Goal: Task Accomplishment & Management: Use online tool/utility

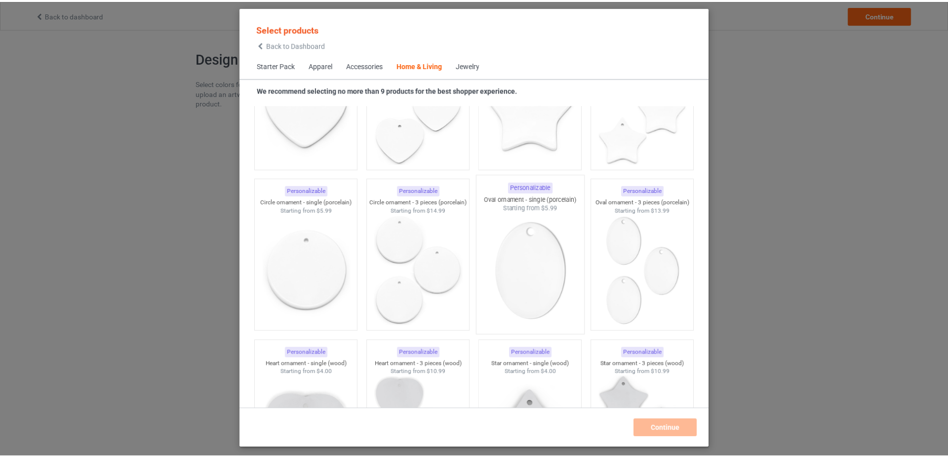
scroll to position [7775, 0]
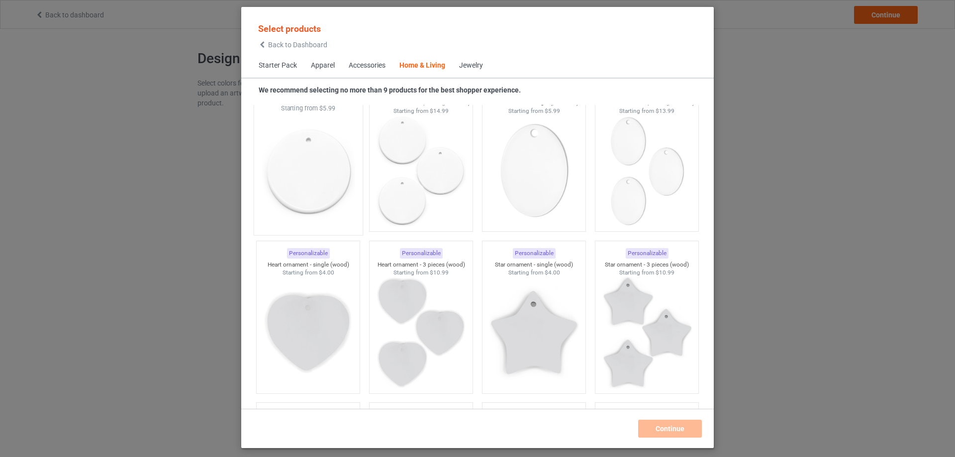
click at [314, 178] on img at bounding box center [308, 171] width 94 height 117
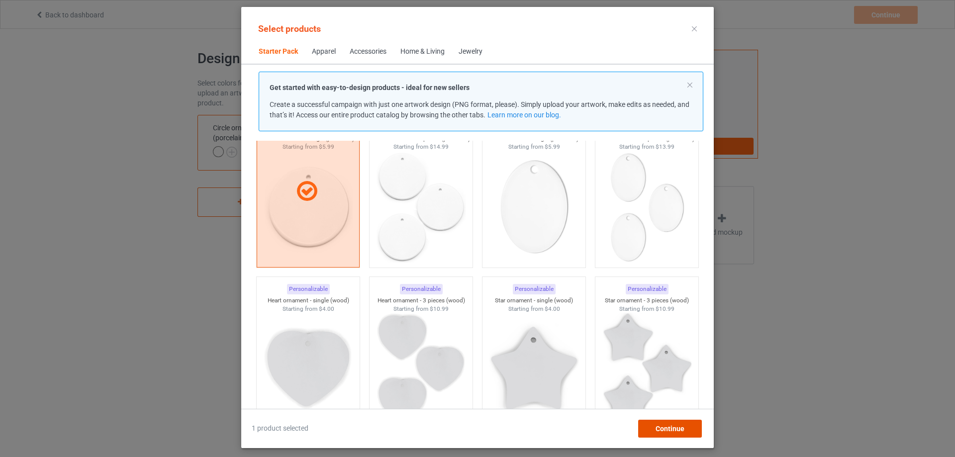
click at [679, 427] on span "Continue" at bounding box center [670, 429] width 29 height 8
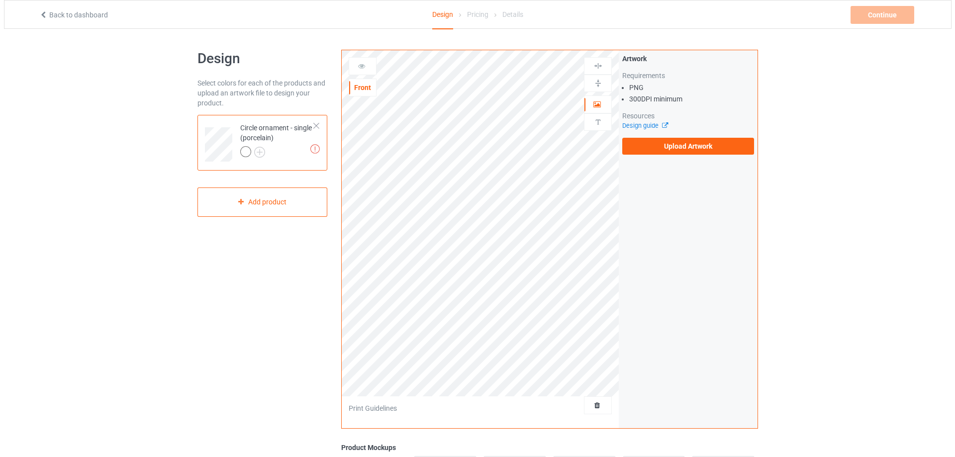
scroll to position [188, 0]
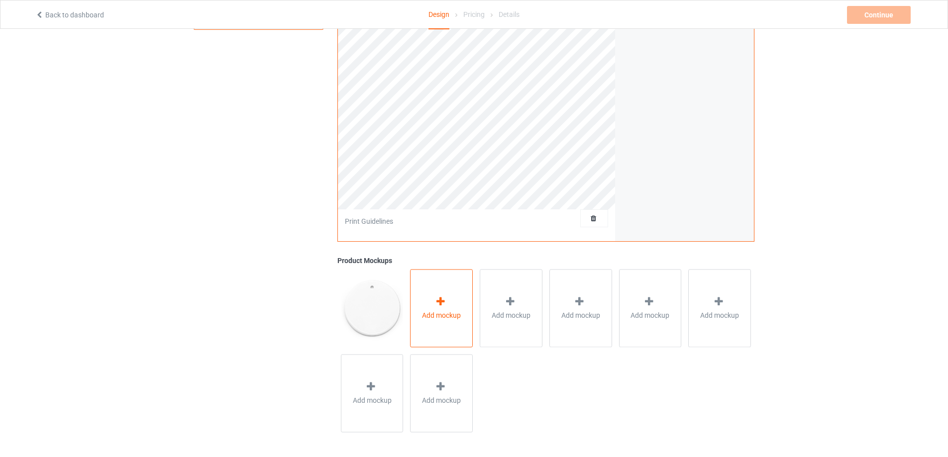
click at [443, 285] on div "Add mockup" at bounding box center [441, 308] width 63 height 78
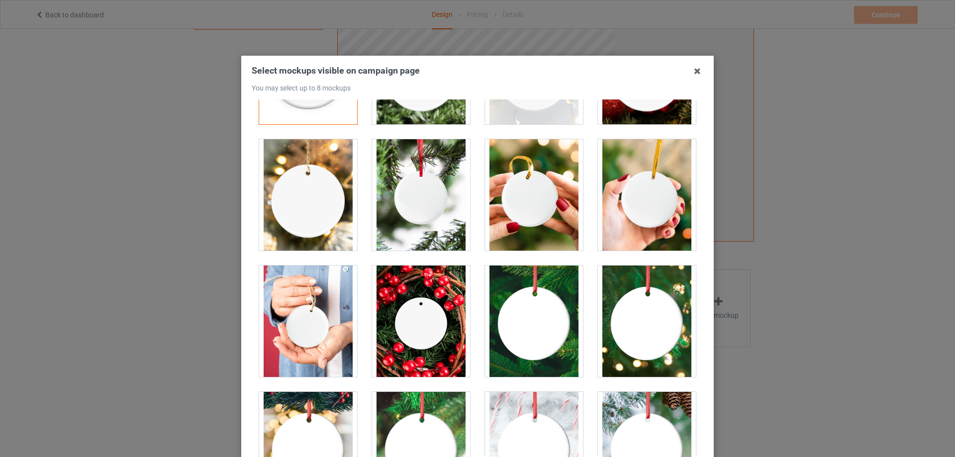
scroll to position [0, 0]
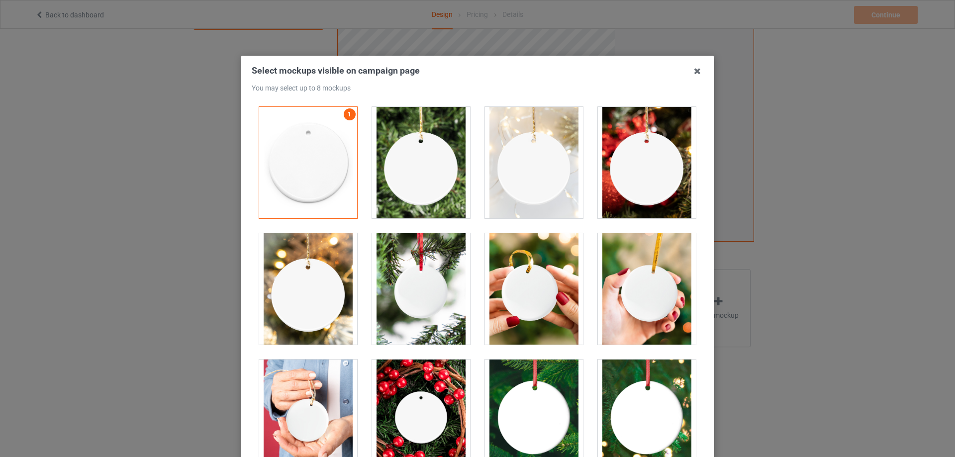
click at [406, 306] on div at bounding box center [421, 288] width 98 height 111
click at [609, 178] on div at bounding box center [647, 162] width 98 height 111
click at [506, 167] on div at bounding box center [534, 162] width 98 height 111
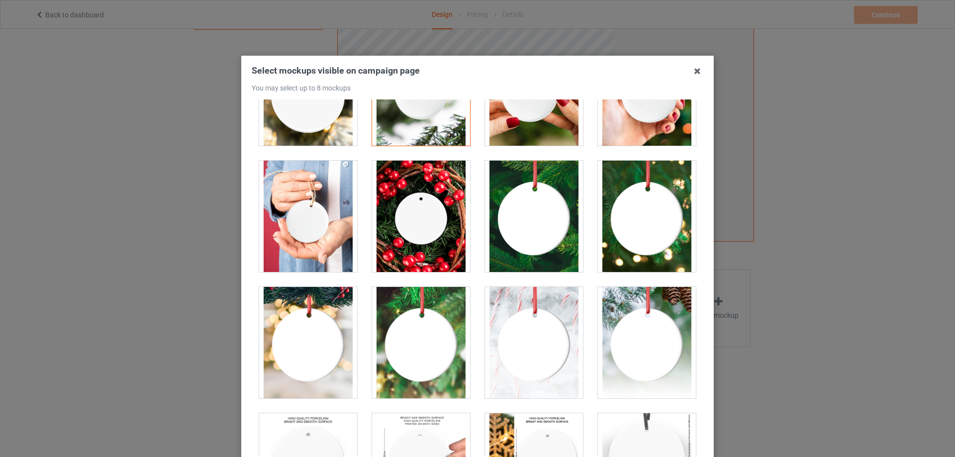
click at [533, 322] on div at bounding box center [534, 342] width 98 height 111
click at [291, 236] on div at bounding box center [308, 216] width 98 height 111
drag, startPoint x: 646, startPoint y: 228, endPoint x: 526, endPoint y: 231, distance: 119.9
click at [646, 228] on div at bounding box center [647, 216] width 98 height 111
click at [504, 211] on div at bounding box center [534, 216] width 98 height 111
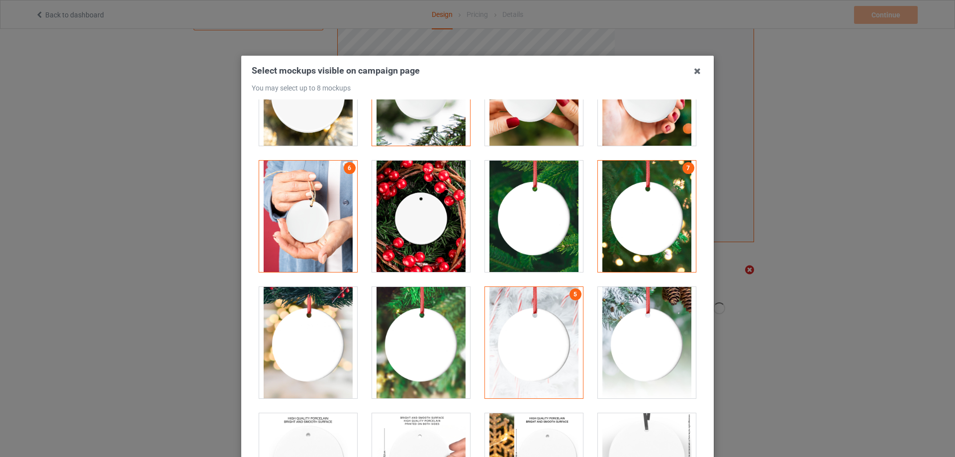
scroll to position [187, 0]
drag, startPoint x: 395, startPoint y: 236, endPoint x: 406, endPoint y: 241, distance: 11.4
click at [397, 236] on div at bounding box center [421, 216] width 98 height 111
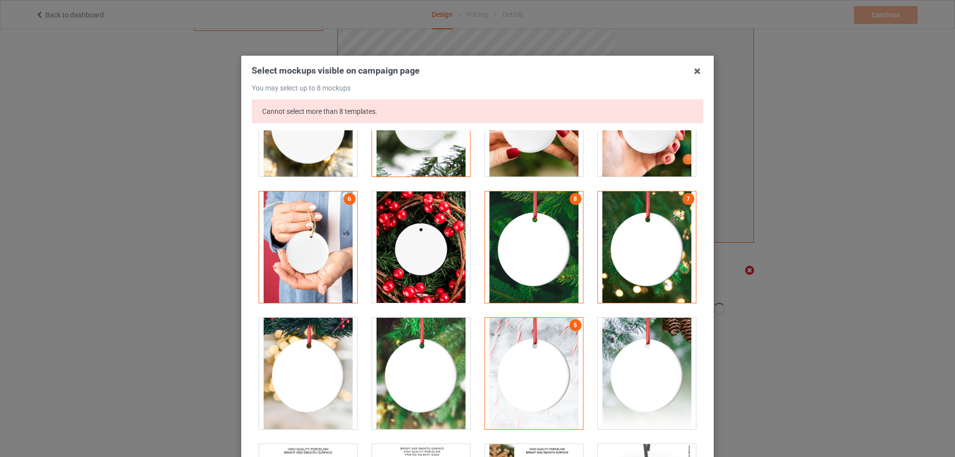
click at [440, 366] on div at bounding box center [421, 373] width 98 height 111
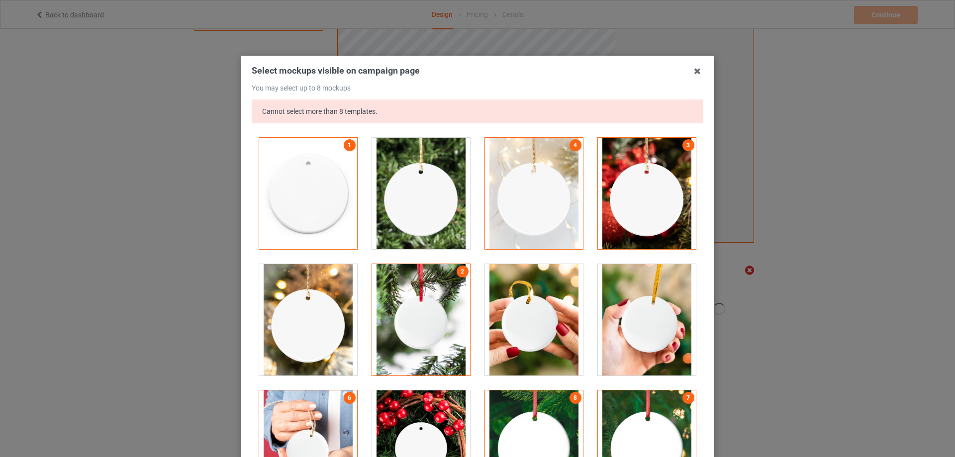
click at [549, 199] on div at bounding box center [534, 193] width 98 height 111
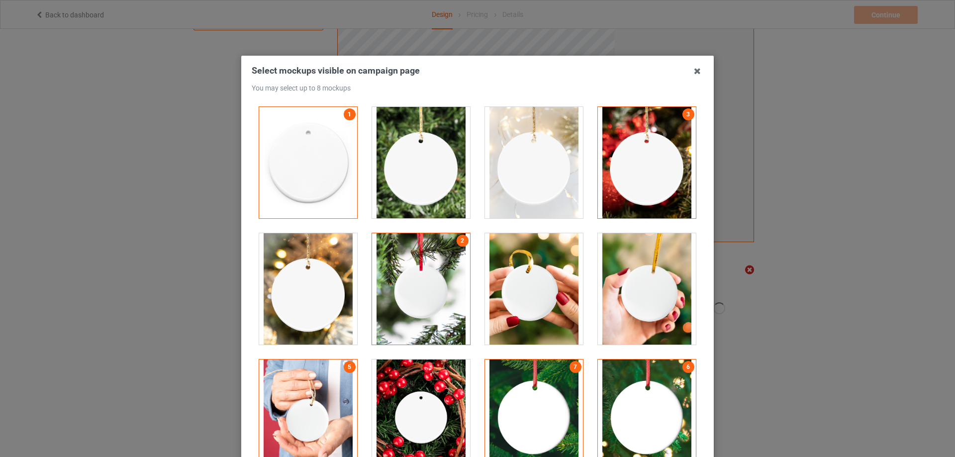
click at [629, 201] on div at bounding box center [647, 162] width 98 height 111
click at [528, 184] on div at bounding box center [534, 162] width 98 height 111
click at [616, 182] on div at bounding box center [647, 162] width 98 height 111
click at [527, 172] on div at bounding box center [534, 162] width 98 height 111
click at [637, 169] on div at bounding box center [647, 162] width 98 height 111
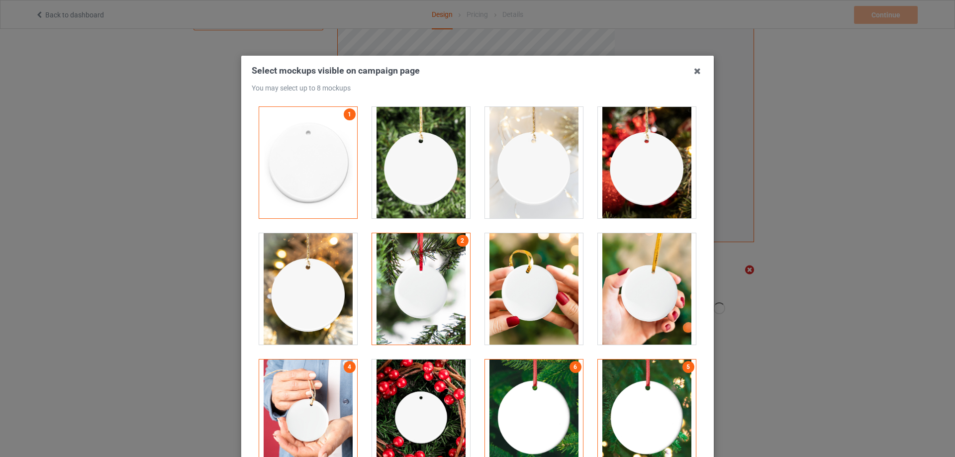
drag, startPoint x: 521, startPoint y: 195, endPoint x: 623, endPoint y: 183, distance: 103.2
click at [521, 195] on div at bounding box center [534, 162] width 98 height 111
click at [626, 183] on div at bounding box center [647, 162] width 98 height 111
click at [523, 185] on div at bounding box center [534, 162] width 98 height 111
click at [609, 178] on div at bounding box center [647, 162] width 98 height 111
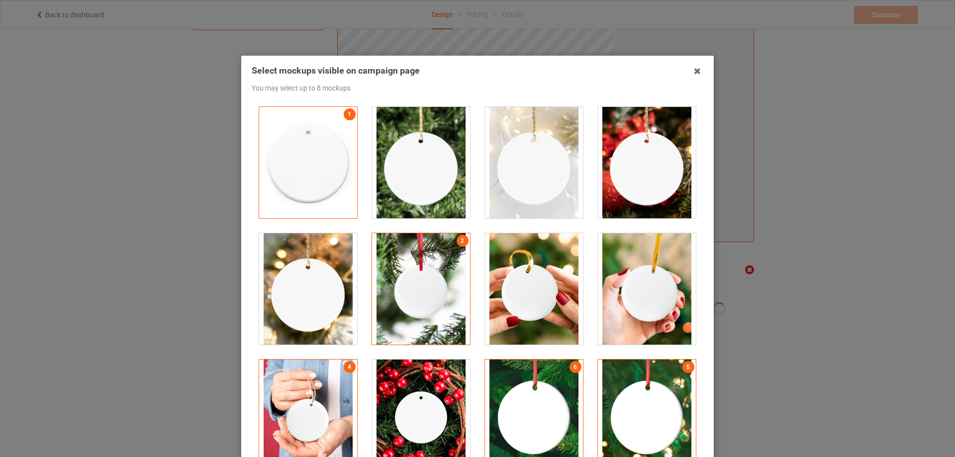
click at [440, 279] on div at bounding box center [421, 288] width 98 height 111
click at [435, 289] on div at bounding box center [421, 288] width 98 height 111
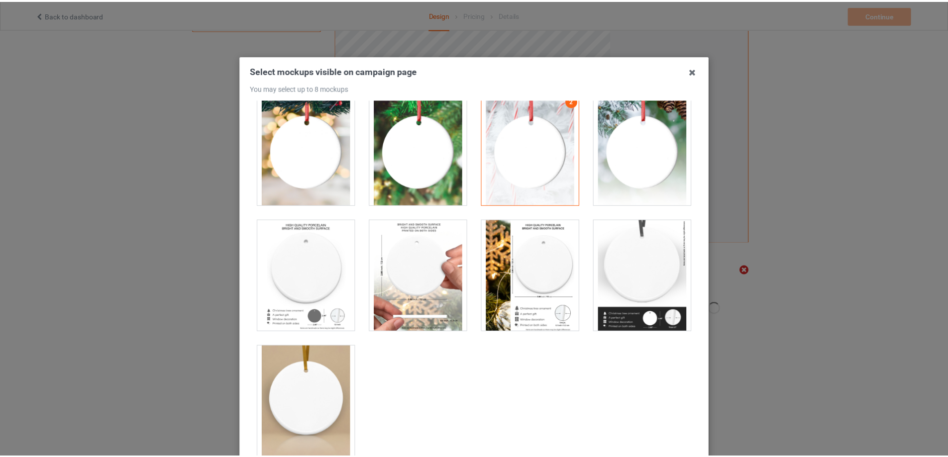
scroll to position [109, 0]
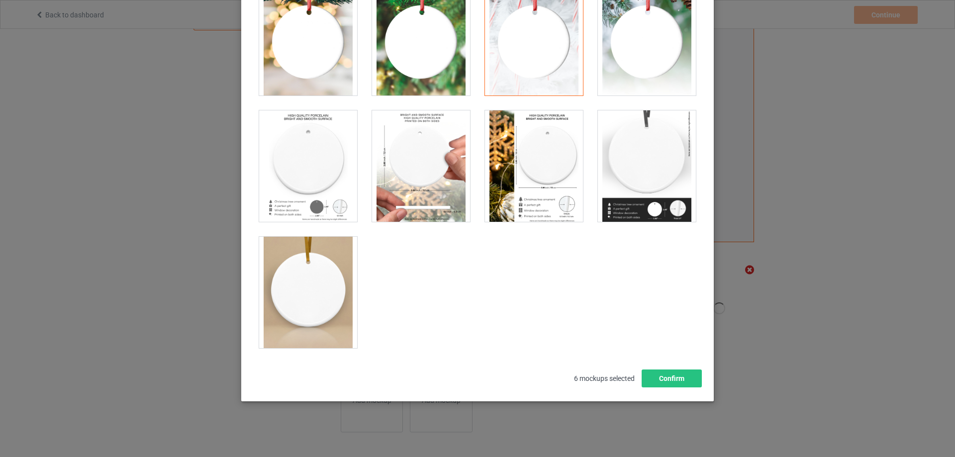
click at [423, 168] on div at bounding box center [421, 165] width 98 height 111
click at [565, 183] on div at bounding box center [534, 165] width 98 height 111
click at [662, 383] on button "Confirm" at bounding box center [672, 379] width 60 height 18
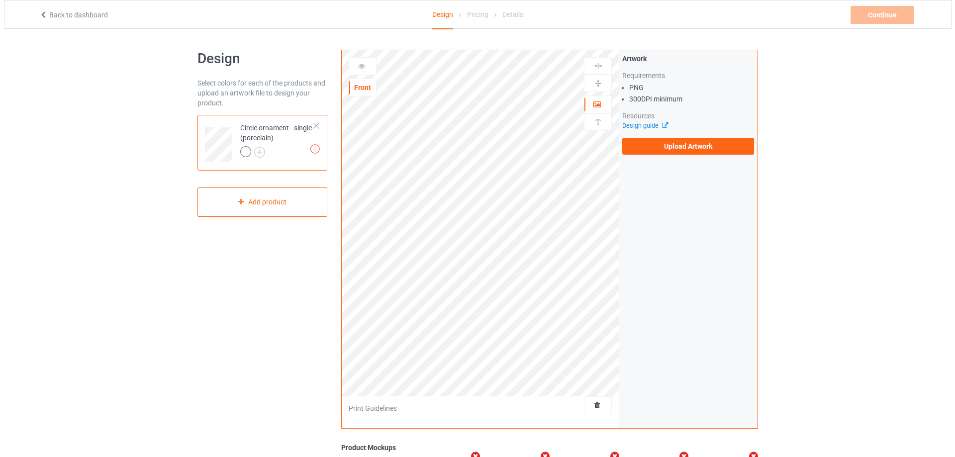
scroll to position [187, 0]
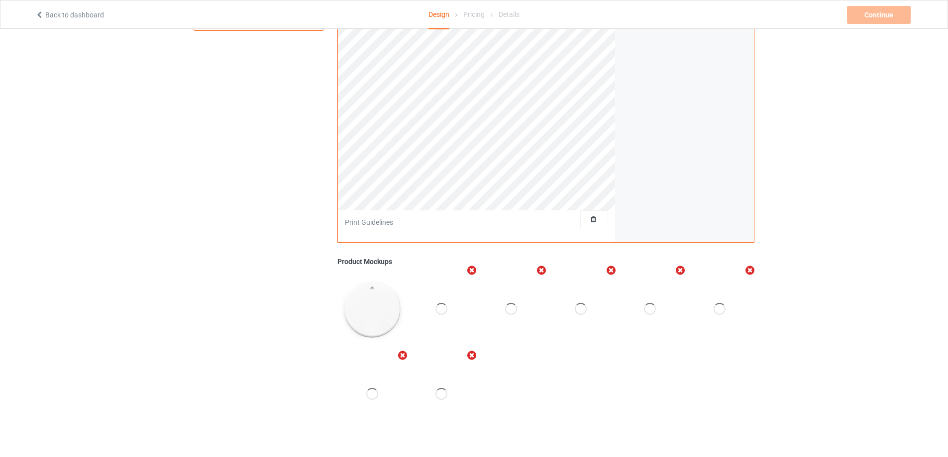
click at [474, 355] on icon "Remove mockup" at bounding box center [472, 355] width 12 height 10
click at [449, 382] on div "Add mockup" at bounding box center [441, 394] width 63 height 78
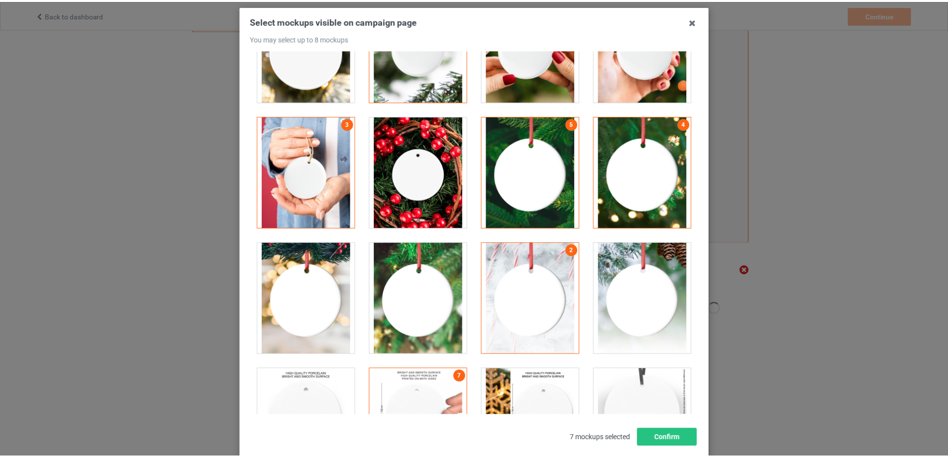
scroll to position [0, 0]
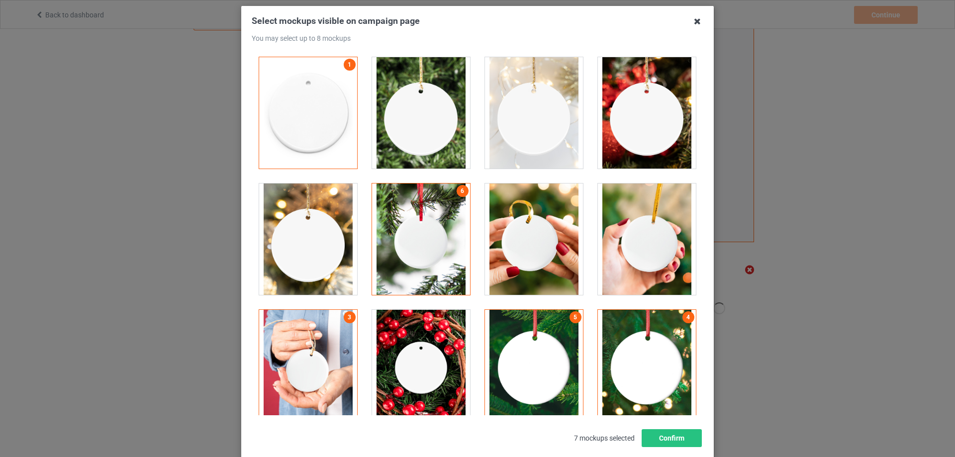
click at [695, 21] on icon at bounding box center [698, 21] width 16 height 16
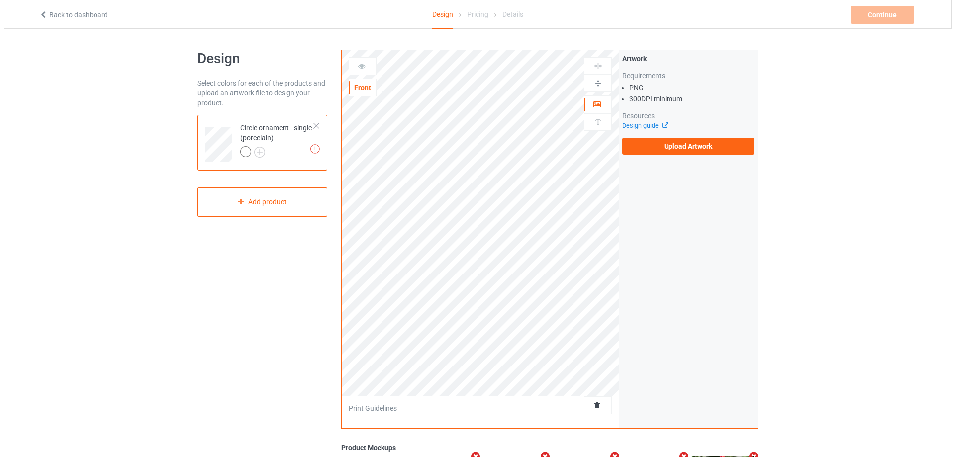
scroll to position [187, 0]
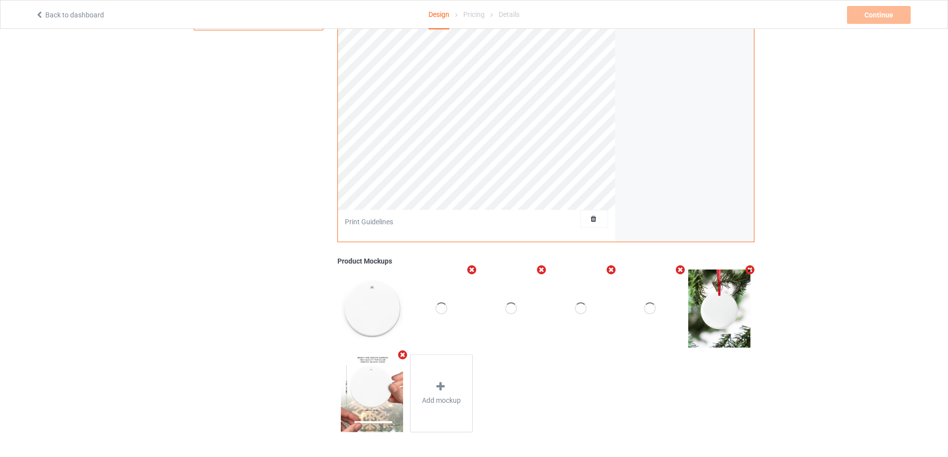
click at [400, 356] on icon "Remove mockup" at bounding box center [402, 355] width 12 height 10
click at [373, 389] on icon at bounding box center [371, 387] width 12 height 10
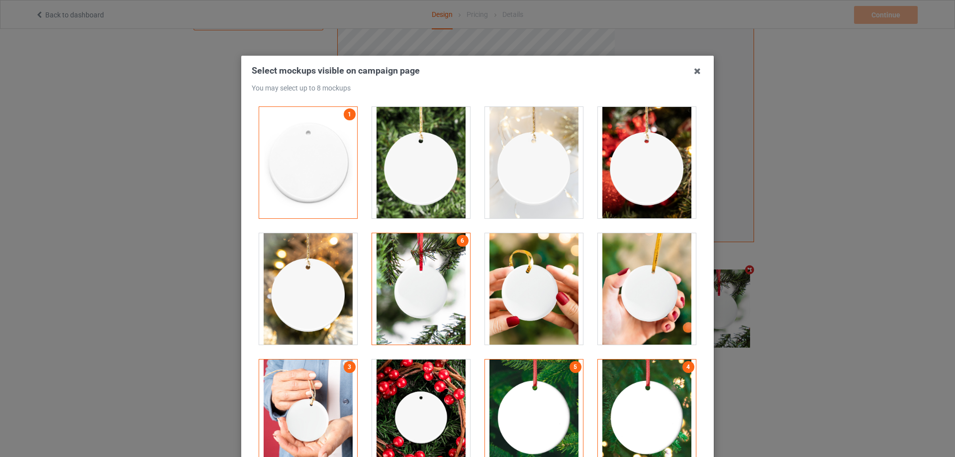
click at [650, 304] on div at bounding box center [647, 288] width 98 height 111
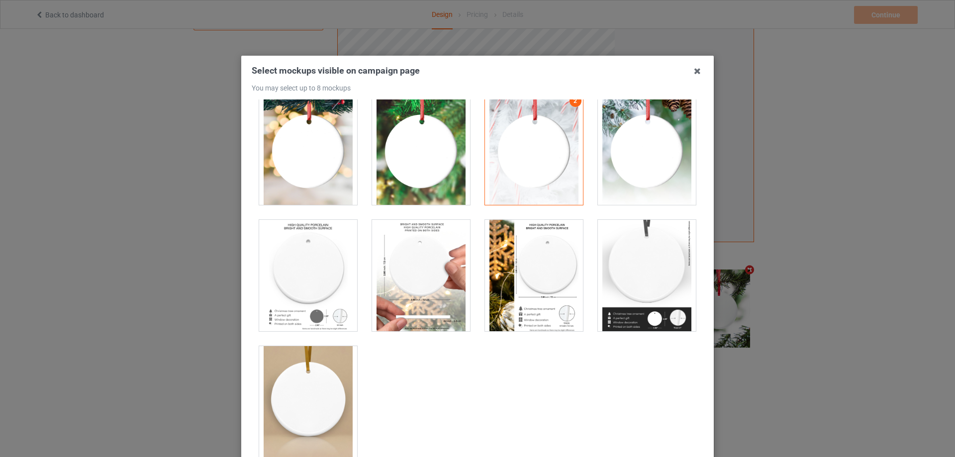
scroll to position [243, 0]
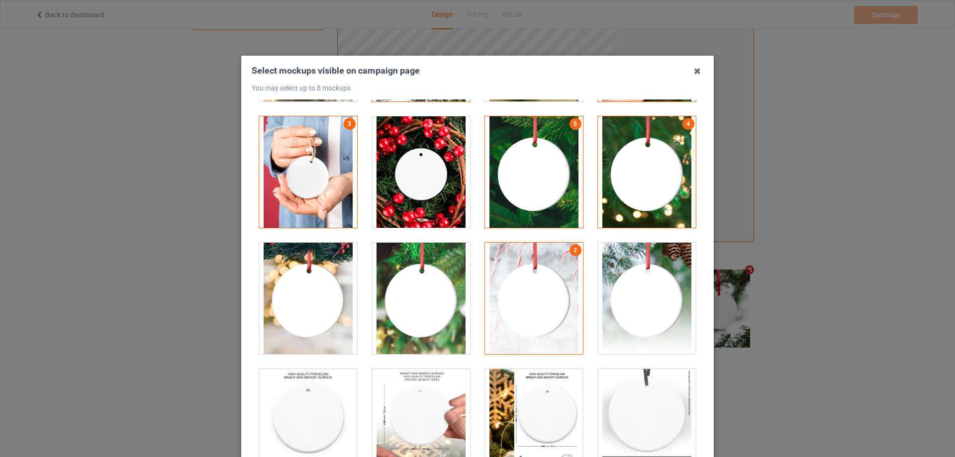
click at [329, 318] on div at bounding box center [308, 298] width 98 height 111
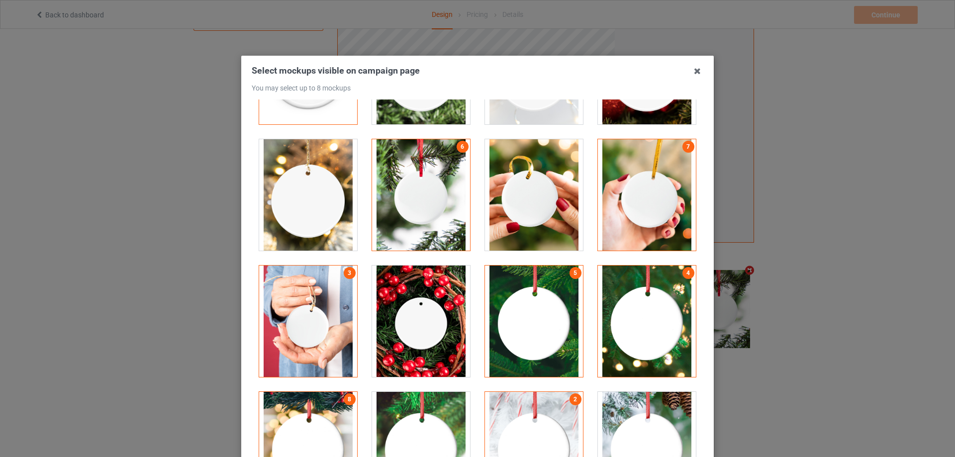
scroll to position [0, 0]
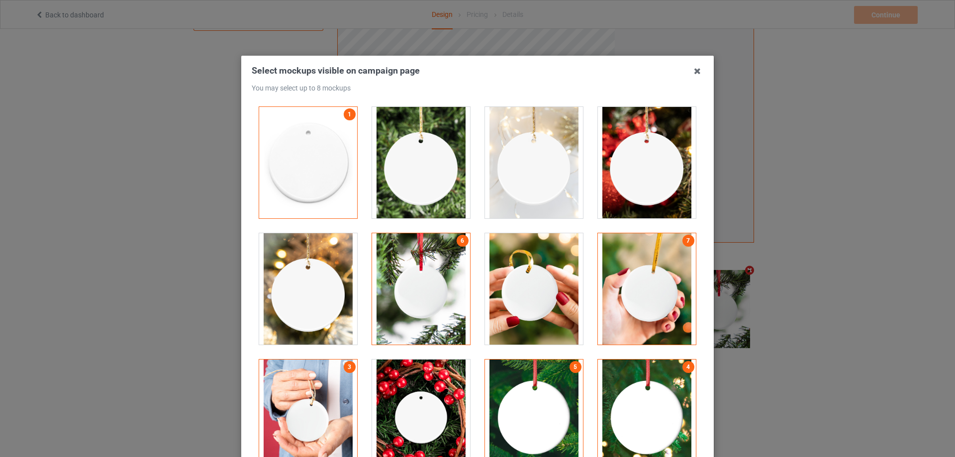
click at [536, 184] on div at bounding box center [534, 162] width 98 height 111
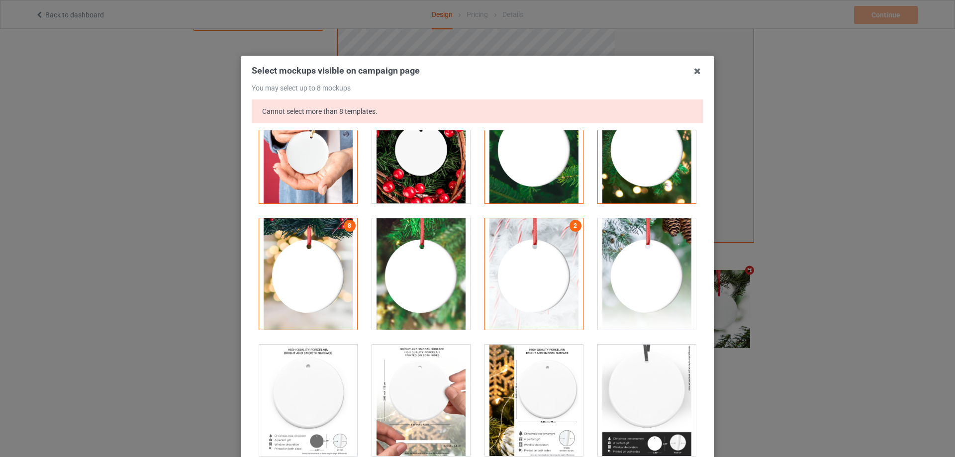
scroll to position [100, 0]
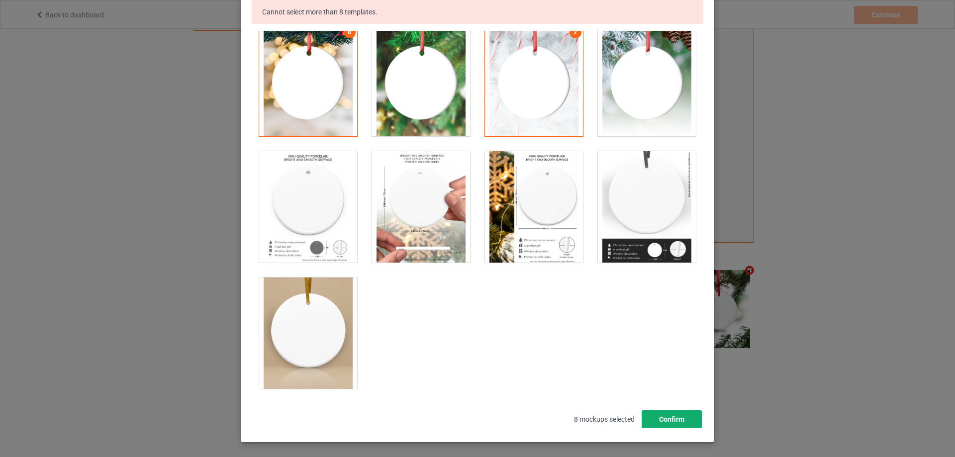
click at [667, 421] on button "Confirm" at bounding box center [672, 419] width 60 height 18
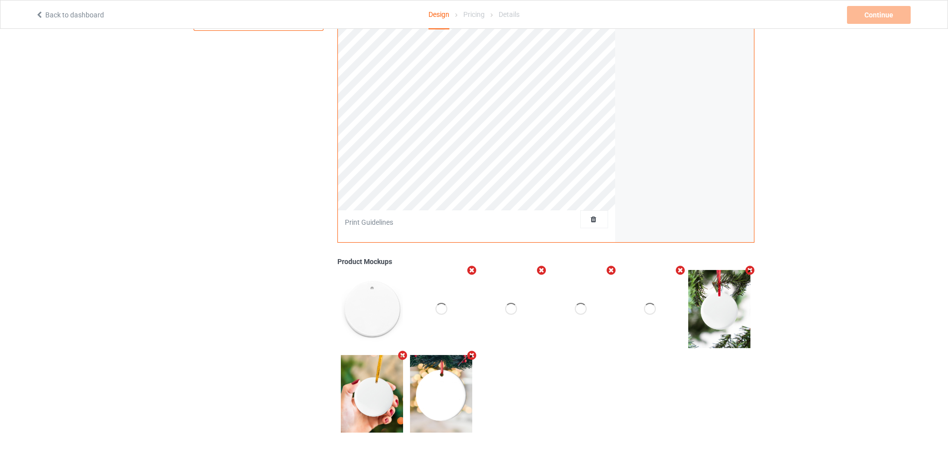
click at [472, 354] on icon "Remove mockup" at bounding box center [472, 355] width 12 height 10
click at [444, 314] on div at bounding box center [441, 309] width 12 height 12
drag, startPoint x: 508, startPoint y: 305, endPoint x: 599, endPoint y: 309, distance: 90.1
click at [509, 305] on div at bounding box center [511, 309] width 12 height 12
click at [601, 310] on div at bounding box center [580, 309] width 63 height 78
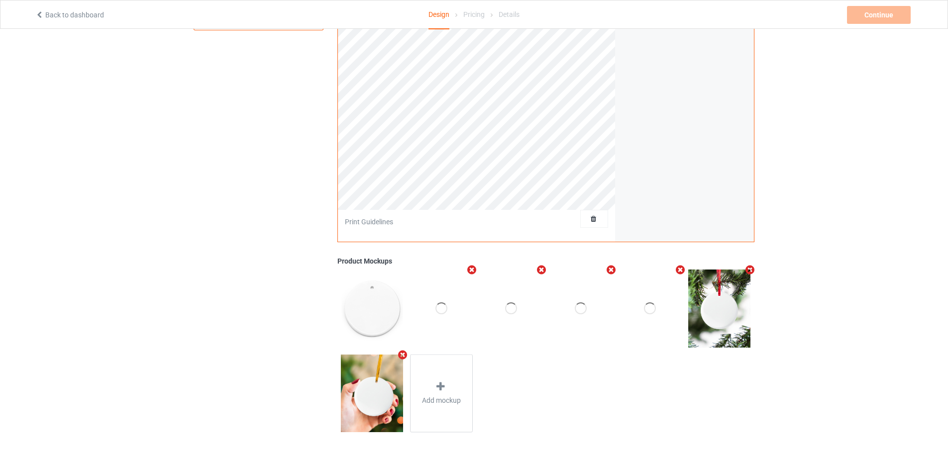
click at [653, 304] on div at bounding box center [650, 309] width 12 height 12
drag, startPoint x: 547, startPoint y: 317, endPoint x: 539, endPoint y: 319, distance: 8.6
click at [547, 317] on div at bounding box center [581, 308] width 70 height 85
click at [489, 317] on div at bounding box center [511, 309] width 63 height 78
click at [435, 306] on div at bounding box center [441, 309] width 63 height 78
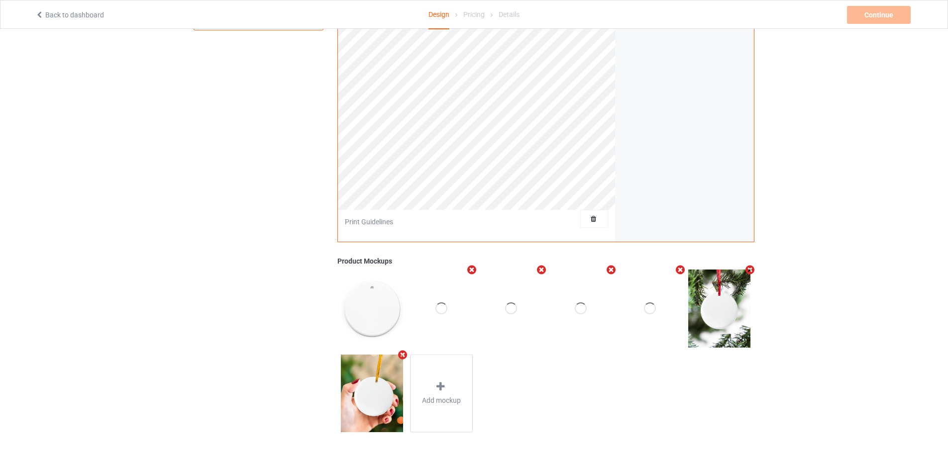
drag, startPoint x: 510, startPoint y: 306, endPoint x: 531, endPoint y: 306, distance: 21.4
click at [512, 306] on div at bounding box center [511, 309] width 12 height 12
drag, startPoint x: 575, startPoint y: 306, endPoint x: 649, endPoint y: 311, distance: 74.3
click at [582, 308] on div at bounding box center [581, 309] width 12 height 12
click at [649, 311] on div at bounding box center [650, 309] width 12 height 12
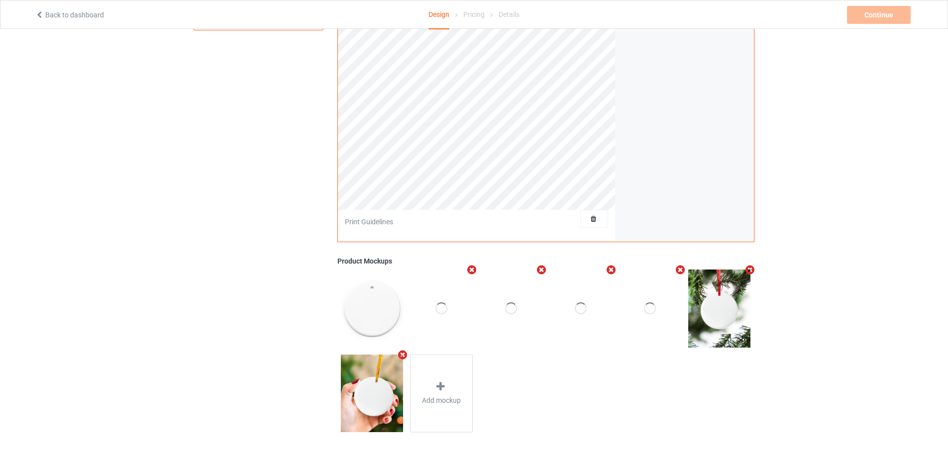
click at [600, 314] on div at bounding box center [580, 309] width 63 height 78
drag, startPoint x: 502, startPoint y: 310, endPoint x: 444, endPoint y: 306, distance: 58.3
click at [502, 310] on div at bounding box center [511, 309] width 63 height 78
click at [442, 306] on div at bounding box center [441, 309] width 12 height 12
click at [444, 392] on icon at bounding box center [440, 387] width 12 height 10
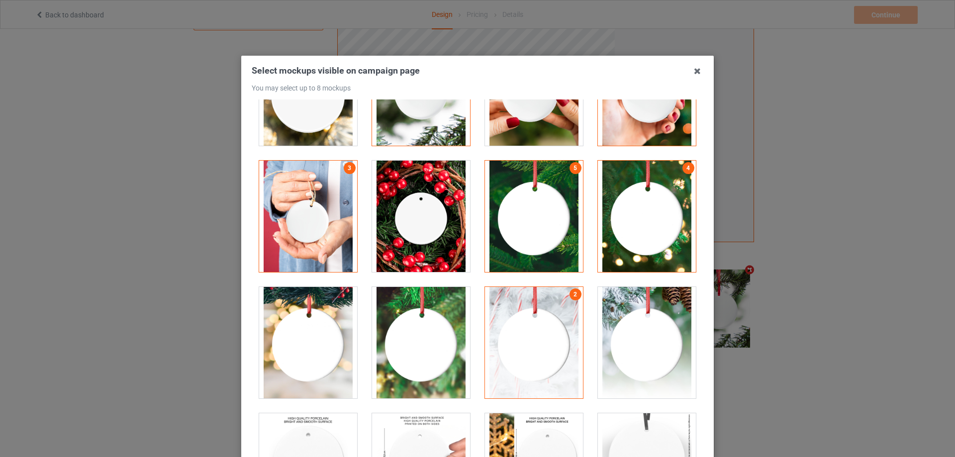
scroll to position [0, 0]
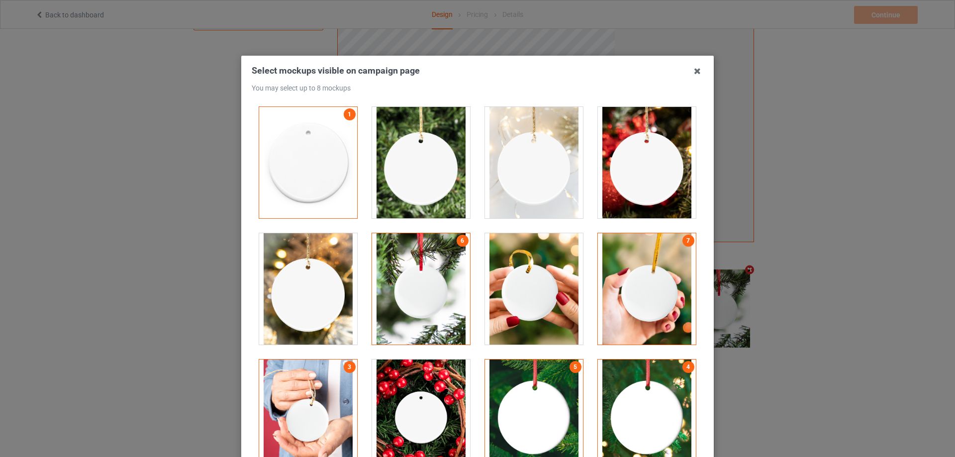
click at [515, 189] on div at bounding box center [534, 162] width 98 height 111
click at [528, 188] on div at bounding box center [534, 162] width 98 height 111
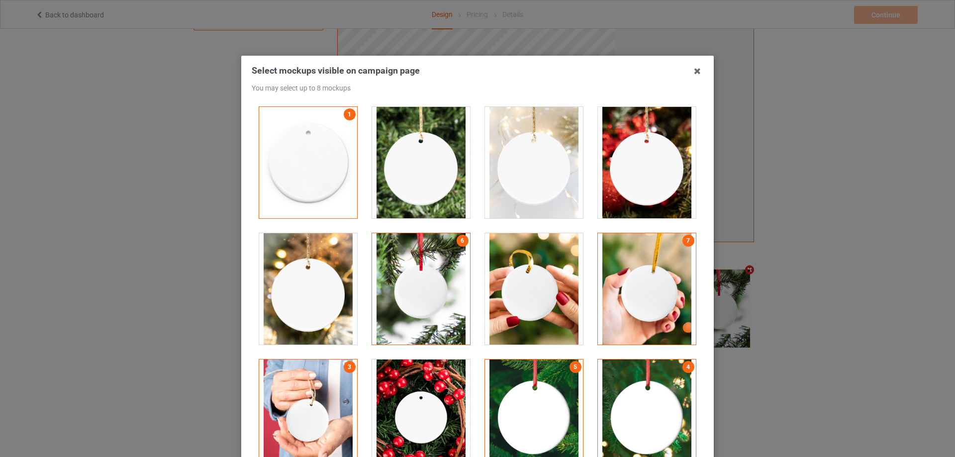
click at [528, 188] on div at bounding box center [534, 162] width 98 height 111
click at [529, 188] on div at bounding box center [534, 162] width 98 height 111
click at [529, 189] on div at bounding box center [534, 162] width 98 height 111
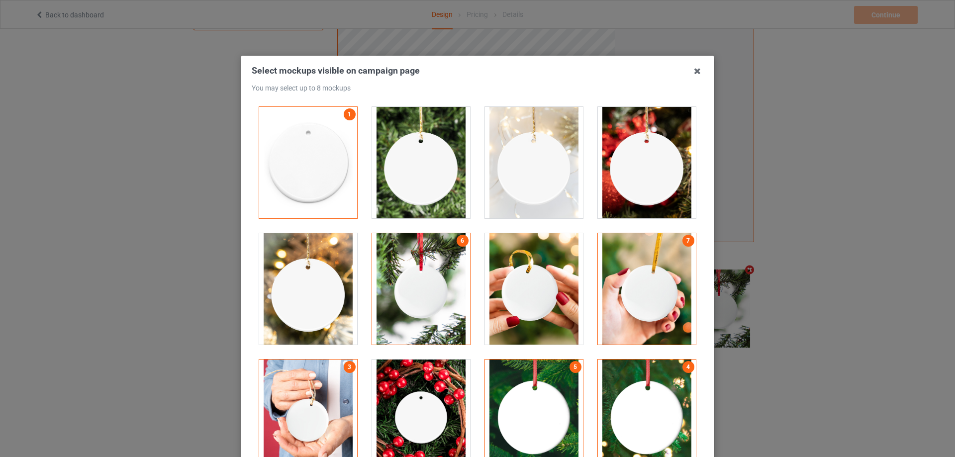
click at [529, 189] on div at bounding box center [534, 162] width 98 height 111
click at [529, 190] on div at bounding box center [534, 162] width 98 height 111
click at [559, 187] on div at bounding box center [534, 162] width 98 height 111
click at [632, 184] on div at bounding box center [647, 162] width 98 height 111
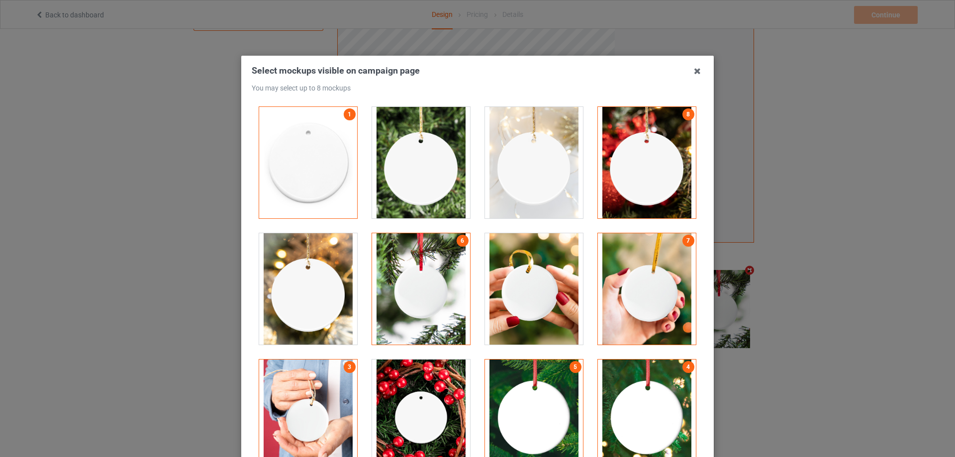
click at [632, 184] on div at bounding box center [647, 162] width 98 height 111
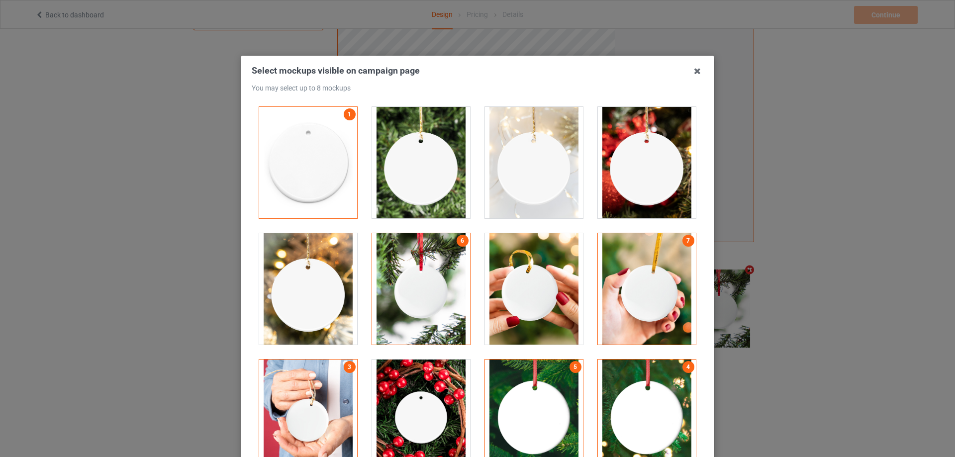
click at [632, 184] on div at bounding box center [647, 162] width 98 height 111
click at [541, 178] on div at bounding box center [534, 162] width 98 height 111
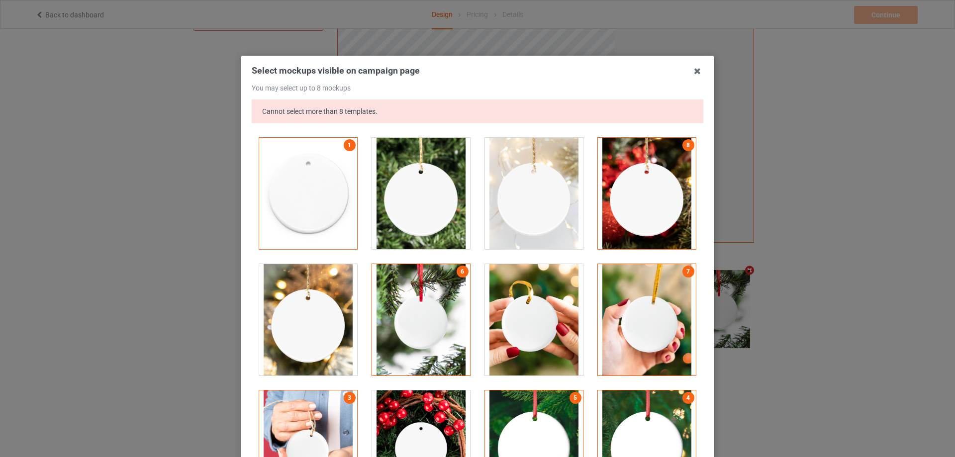
click at [640, 195] on div at bounding box center [647, 193] width 98 height 111
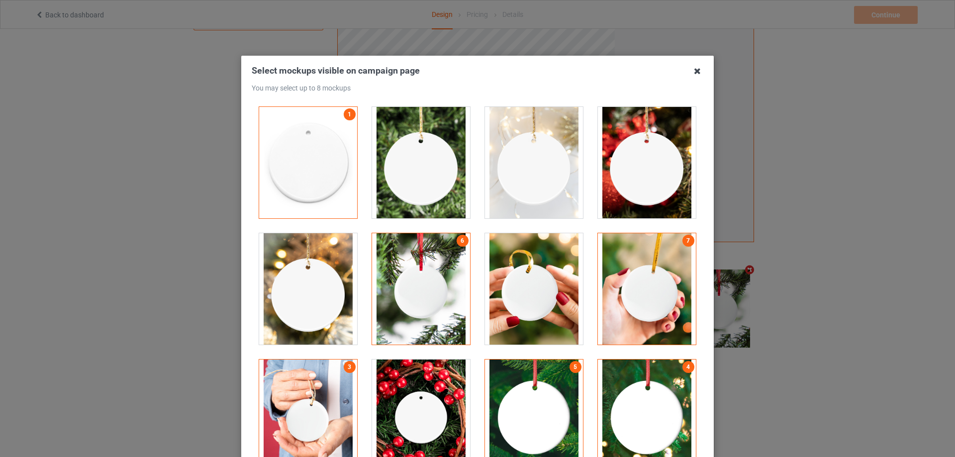
click at [692, 73] on icon at bounding box center [698, 71] width 16 height 16
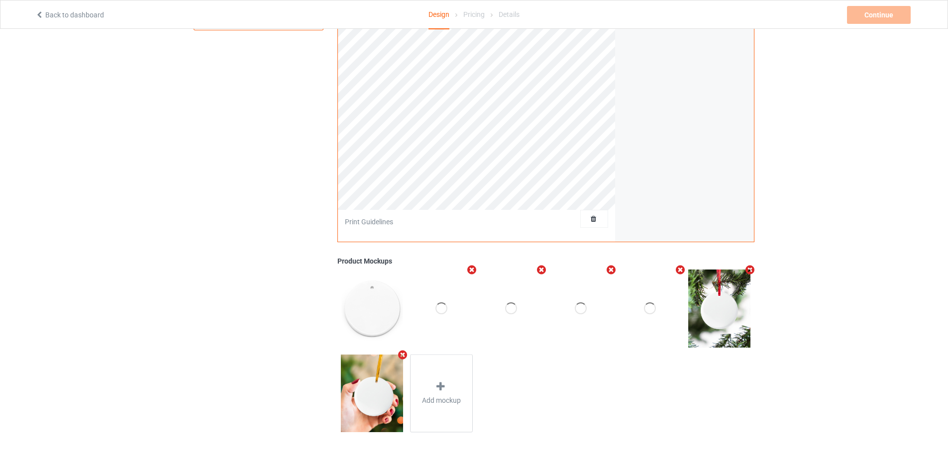
click at [592, 409] on div "Add mockup" at bounding box center [545, 351] width 417 height 170
click at [566, 405] on div "Add mockup" at bounding box center [545, 351] width 417 height 170
click at [443, 391] on icon at bounding box center [440, 387] width 12 height 10
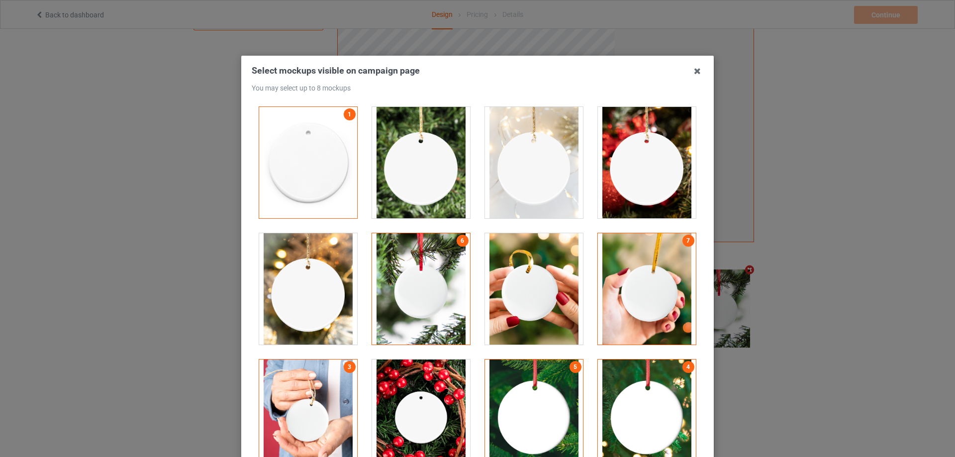
click at [856, 308] on div "Select mockups visible on campaign page You may select up to 8 mockups 1 6 7 3 …" at bounding box center [477, 228] width 955 height 457
click at [694, 69] on icon at bounding box center [698, 71] width 16 height 16
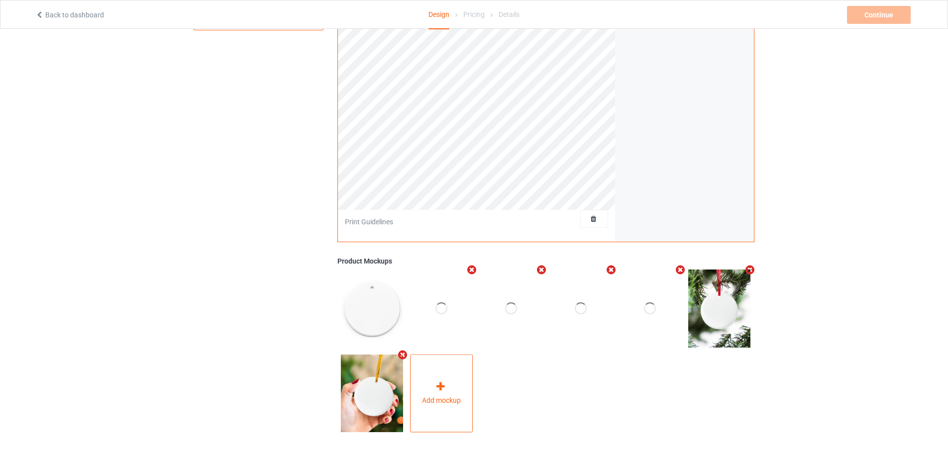
click at [446, 396] on span "Add mockup" at bounding box center [441, 401] width 39 height 10
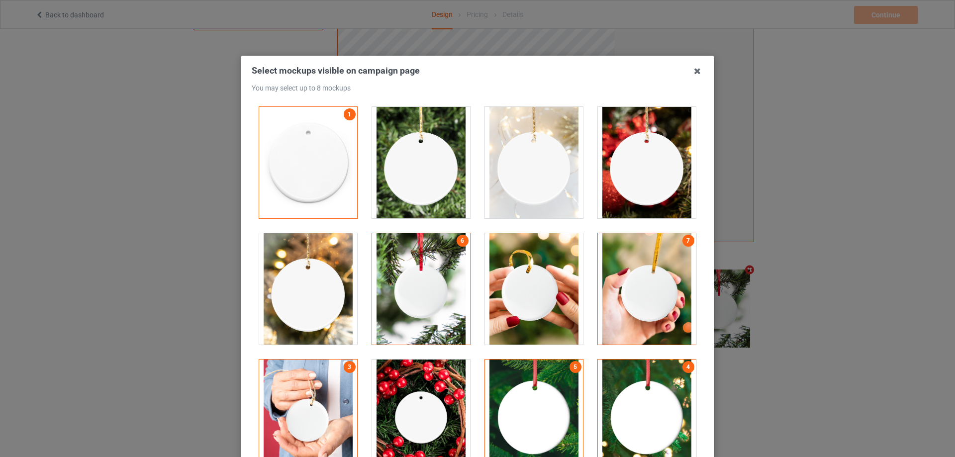
click at [550, 156] on div at bounding box center [534, 162] width 98 height 111
click at [545, 171] on div at bounding box center [534, 162] width 98 height 111
click at [545, 172] on div at bounding box center [534, 162] width 98 height 111
click at [545, 170] on div at bounding box center [534, 162] width 98 height 111
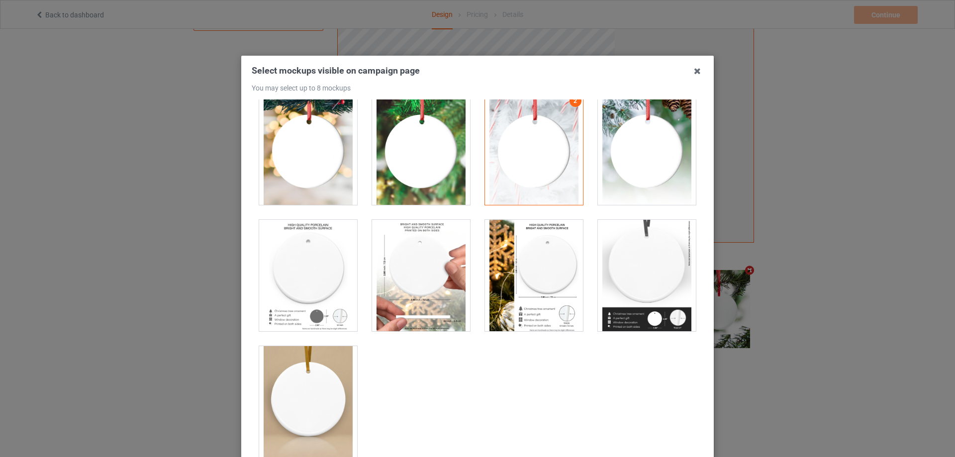
scroll to position [109, 0]
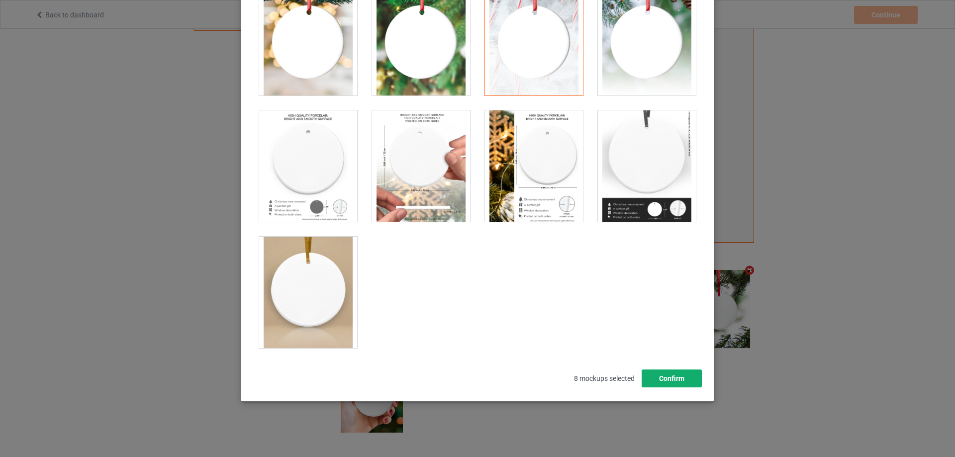
click at [669, 381] on button "Confirm" at bounding box center [672, 379] width 60 height 18
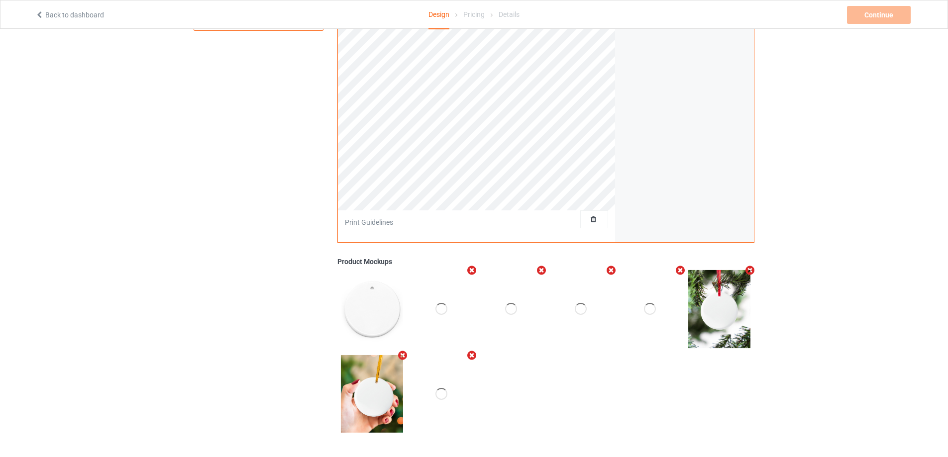
click at [472, 271] on icon "Remove mockup" at bounding box center [472, 270] width 12 height 10
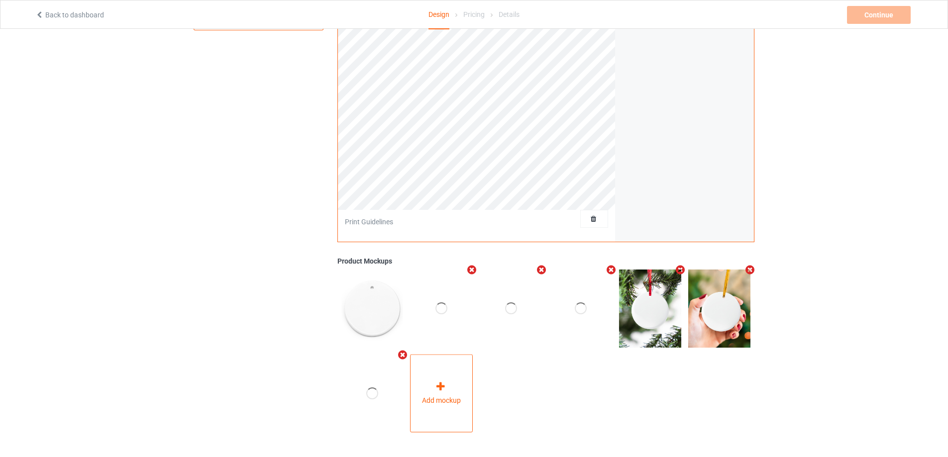
click at [459, 389] on div "Add mockup" at bounding box center [441, 394] width 63 height 78
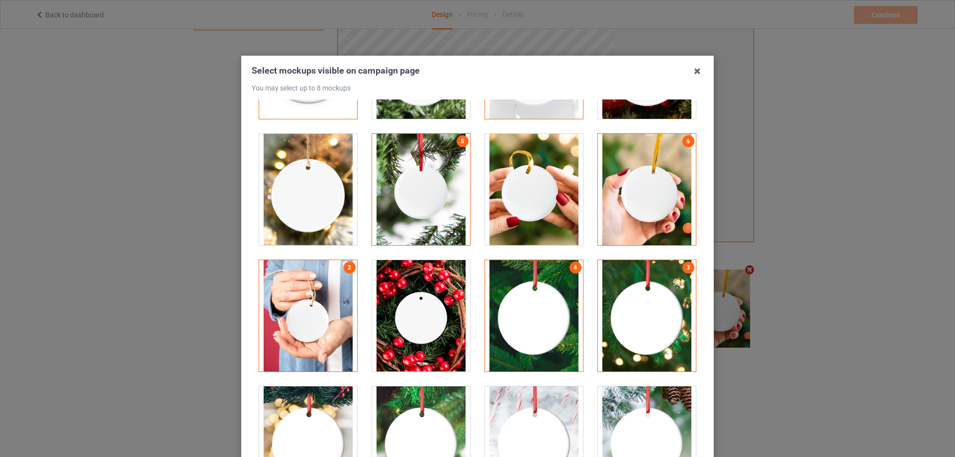
scroll to position [0, 0]
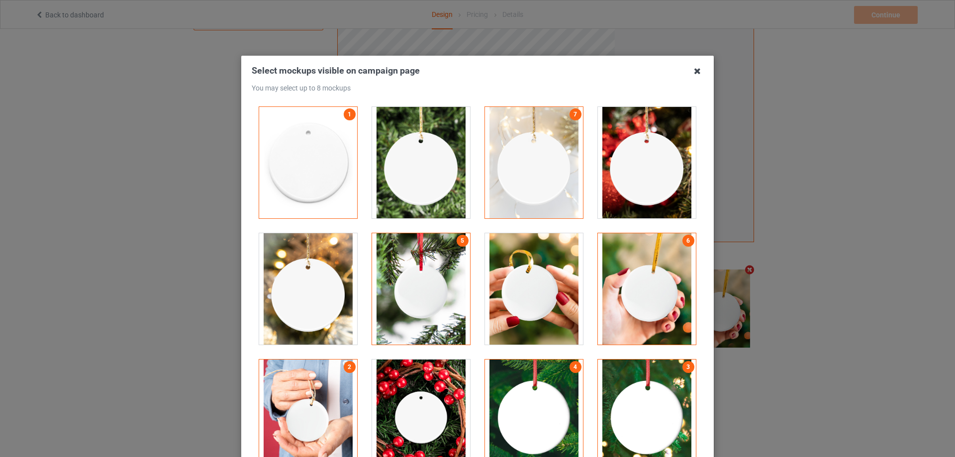
click at [694, 71] on icon at bounding box center [698, 71] width 16 height 16
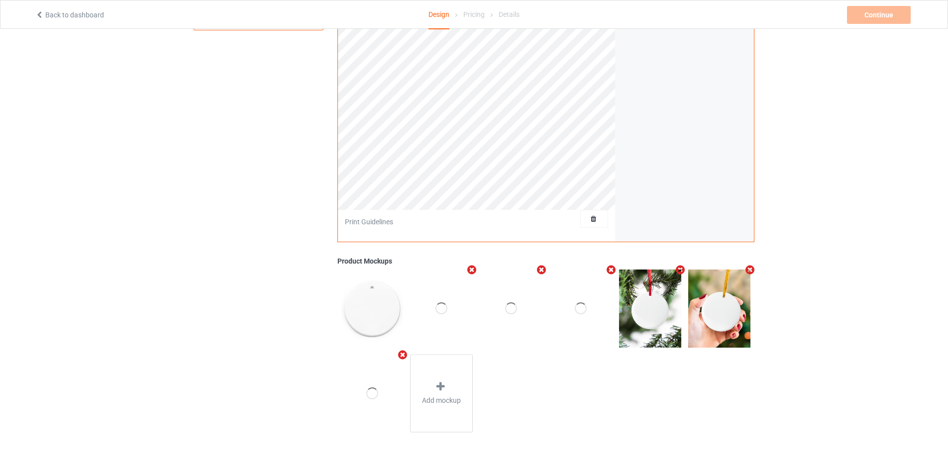
click at [555, 396] on div "Add mockup" at bounding box center [545, 351] width 417 height 170
click at [443, 396] on span "Add mockup" at bounding box center [441, 401] width 39 height 10
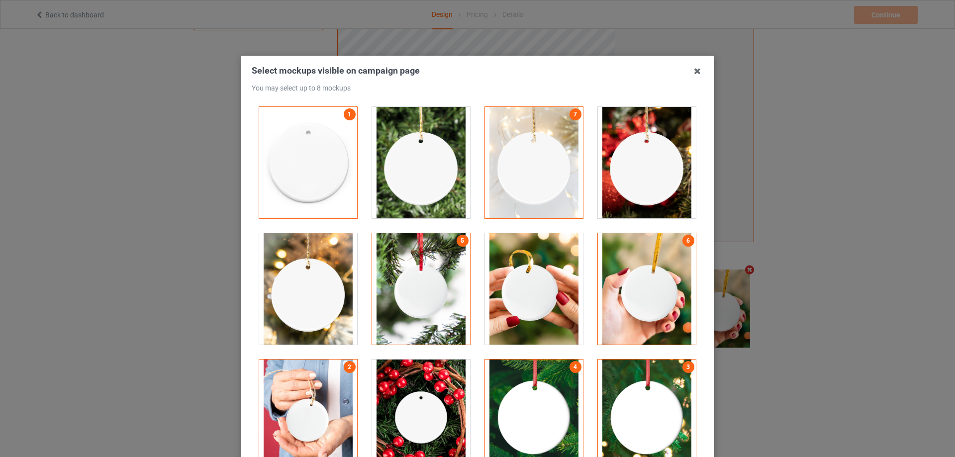
click at [455, 246] on div "5" at bounding box center [421, 288] width 98 height 111
click at [317, 305] on div at bounding box center [308, 288] width 98 height 111
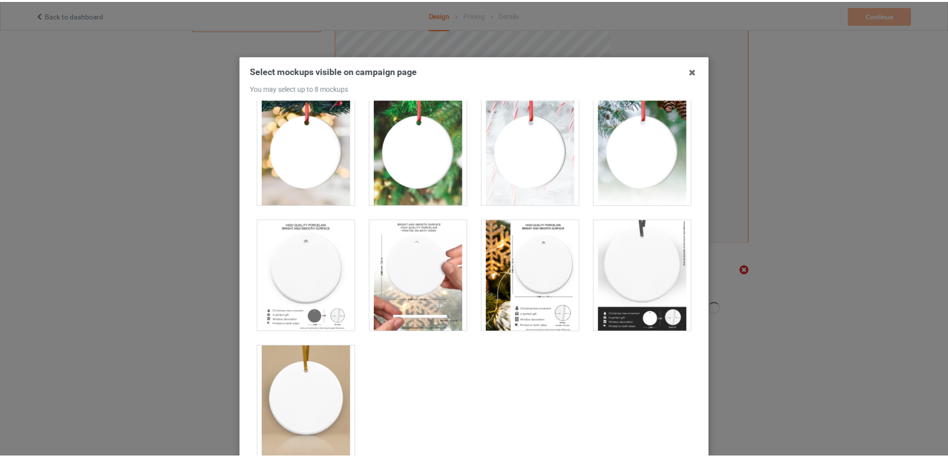
scroll to position [109, 0]
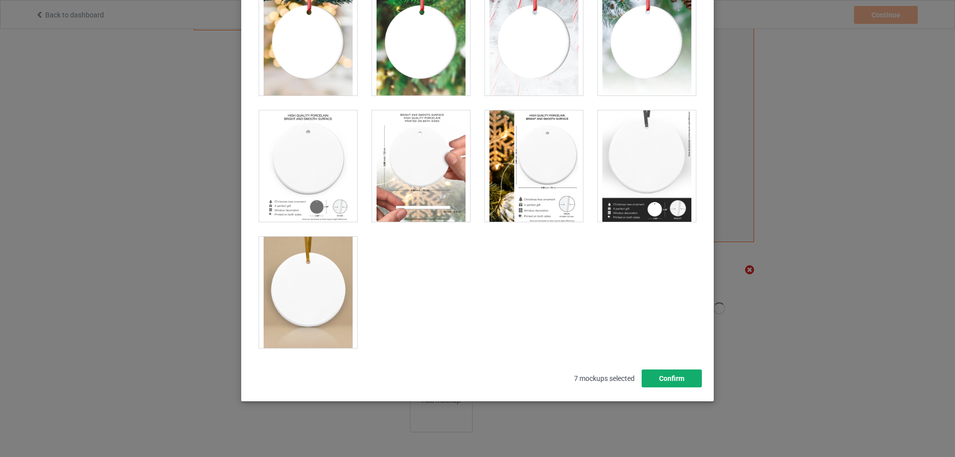
click at [663, 380] on button "Confirm" at bounding box center [672, 379] width 60 height 18
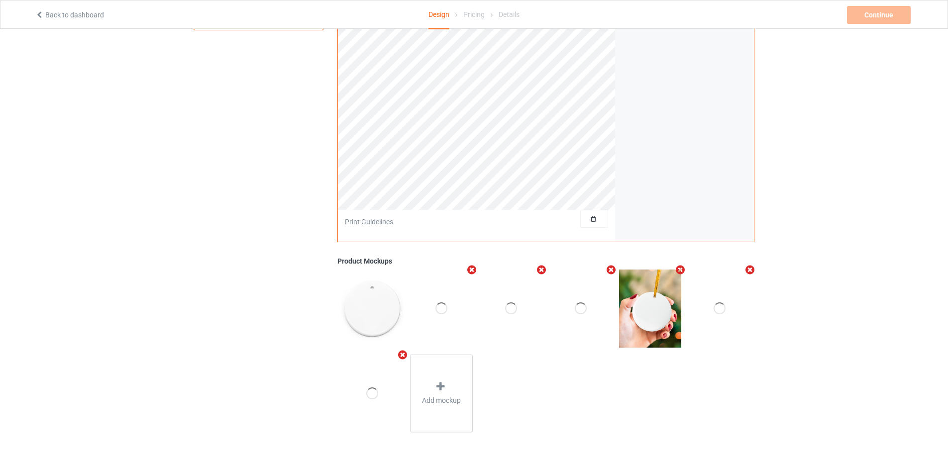
scroll to position [129, 0]
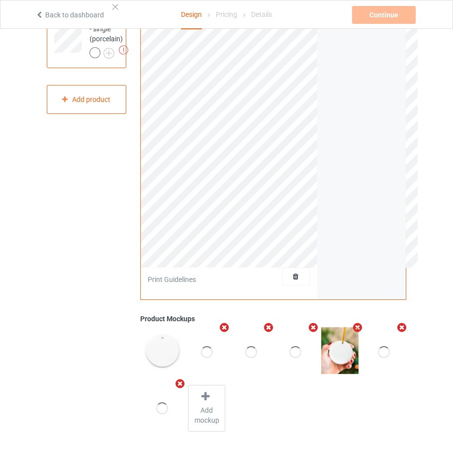
click at [210, 345] on div at bounding box center [206, 351] width 37 height 49
click at [213, 356] on div at bounding box center [206, 351] width 37 height 49
click at [344, 358] on img at bounding box center [339, 350] width 37 height 47
click at [201, 361] on div at bounding box center [206, 351] width 37 height 49
click at [206, 366] on div at bounding box center [206, 351] width 37 height 49
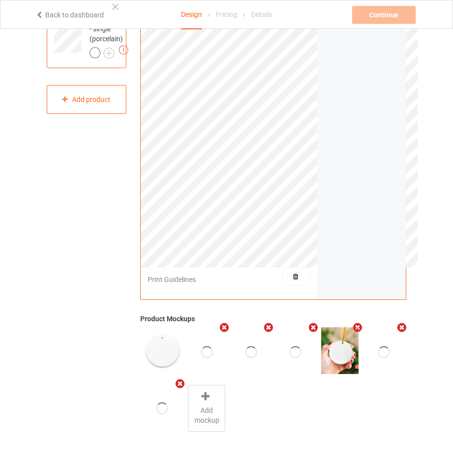
click at [206, 366] on div at bounding box center [206, 351] width 37 height 49
click at [329, 346] on img at bounding box center [339, 350] width 37 height 47
click at [211, 356] on div at bounding box center [207, 352] width 12 height 12
click at [208, 353] on div at bounding box center [207, 352] width 12 height 12
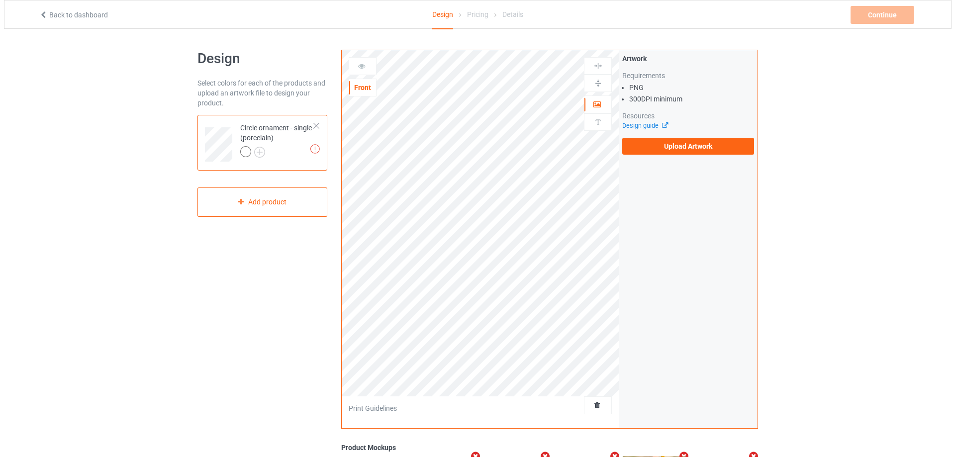
scroll to position [187, 0]
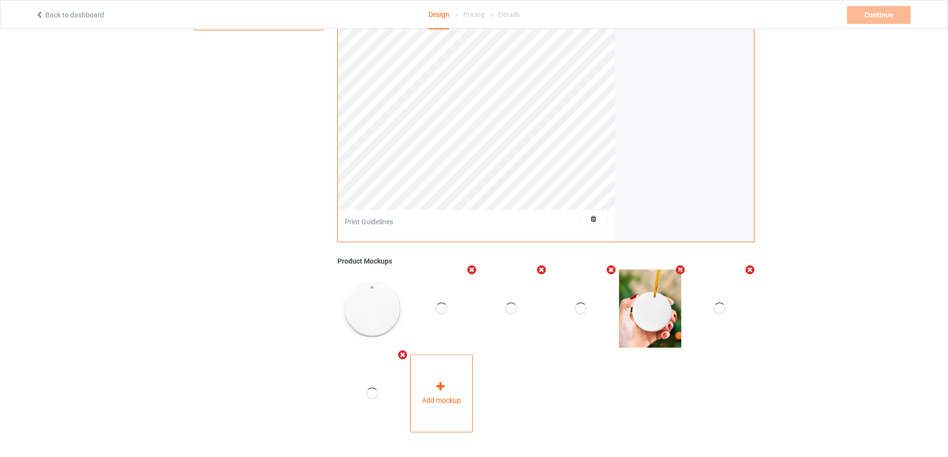
click at [439, 380] on div "Add mockup" at bounding box center [441, 394] width 63 height 78
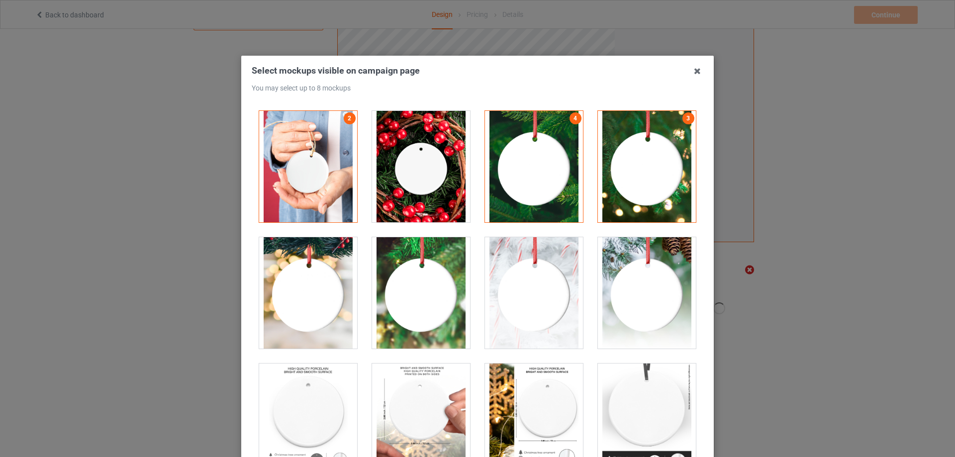
scroll to position [0, 0]
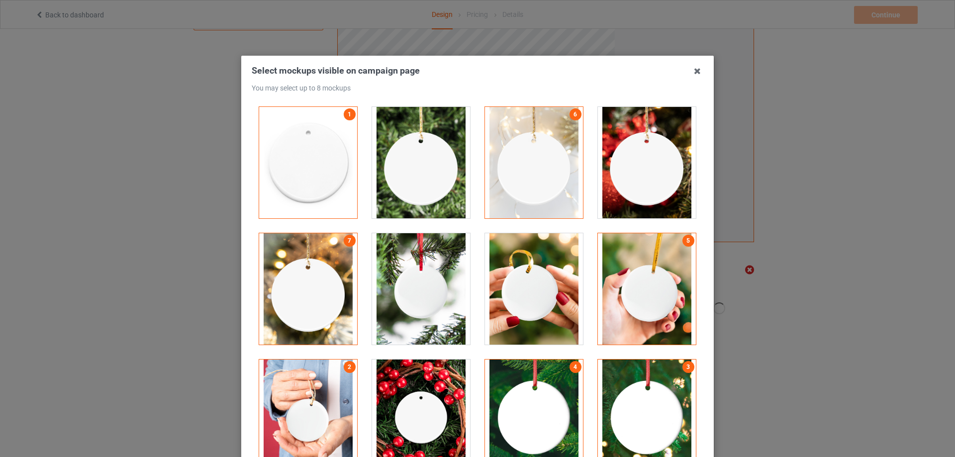
click at [638, 183] on div at bounding box center [647, 162] width 98 height 111
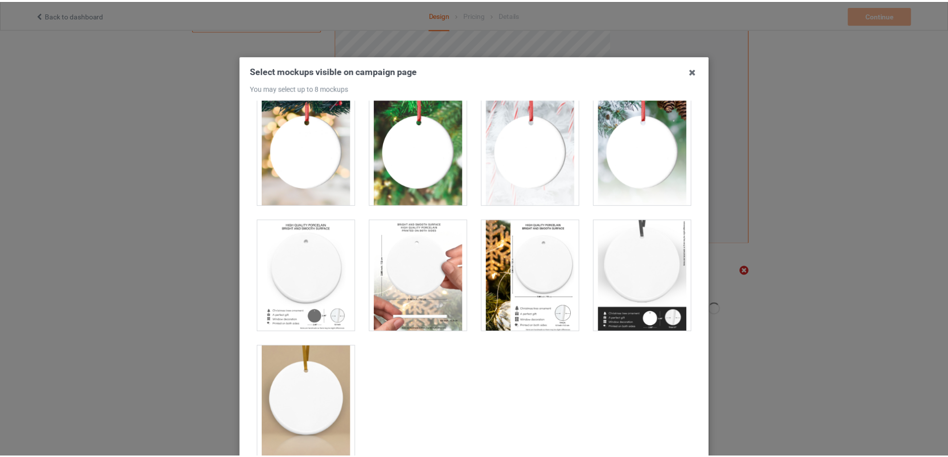
scroll to position [109, 0]
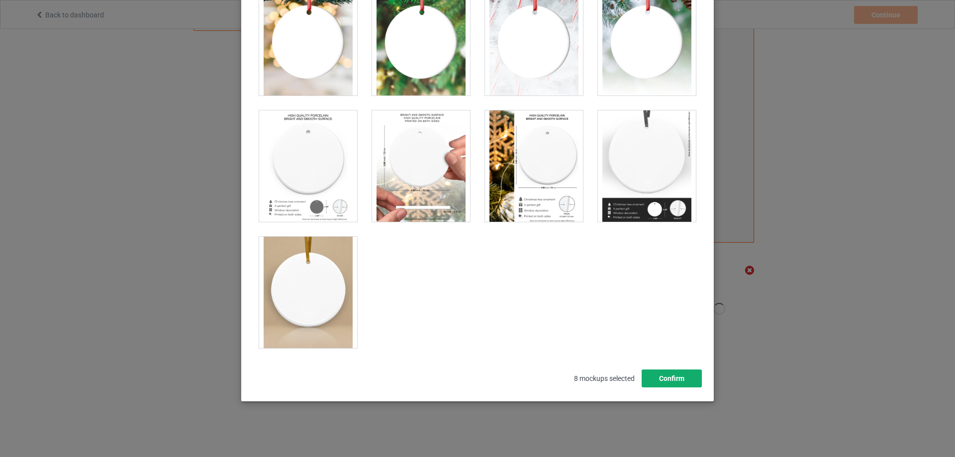
click at [667, 377] on button "Confirm" at bounding box center [672, 379] width 60 height 18
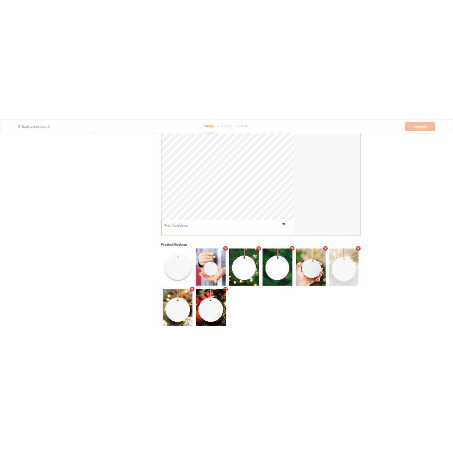
scroll to position [124, 0]
